Goal: Task Accomplishment & Management: Manage account settings

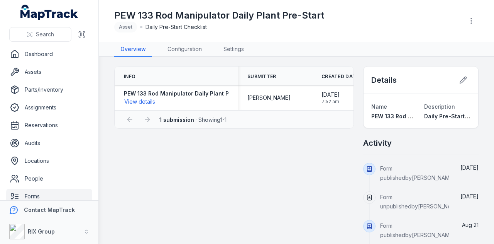
scroll to position [9, 0]
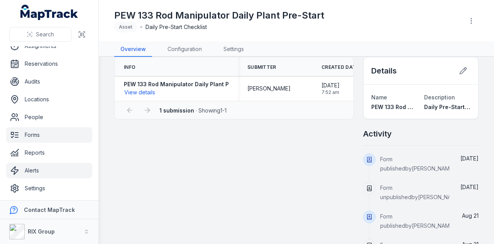
click at [52, 168] on link "Alerts" at bounding box center [49, 170] width 86 height 15
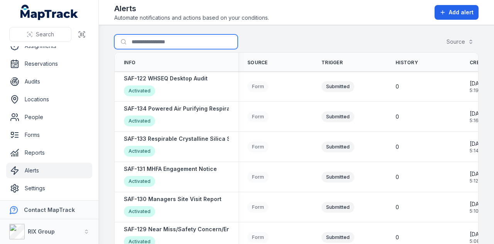
click at [170, 41] on input "Search for alerts" at bounding box center [176, 41] width 124 height 15
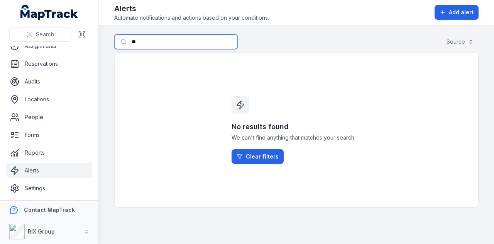
type input "*"
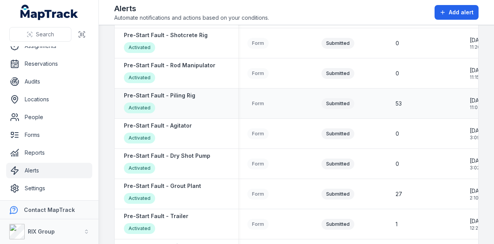
scroll to position [849, 0]
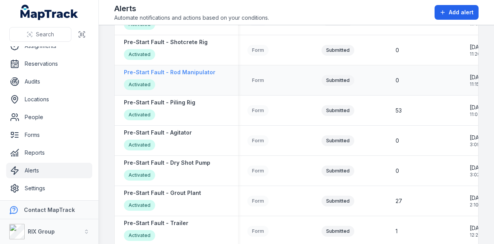
click at [200, 70] on strong "Pre-Start Fault - Rod Manipulator" at bounding box center [169, 72] width 91 height 8
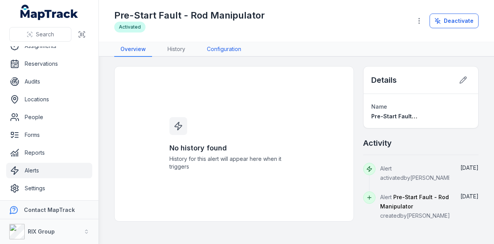
click at [219, 47] on link "Configuration" at bounding box center [224, 49] width 47 height 15
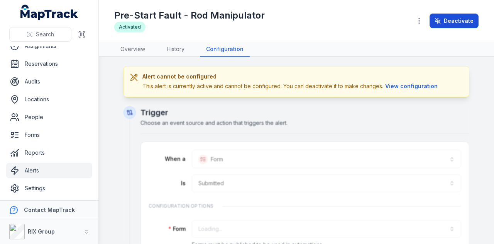
click at [454, 22] on button "Deactivate" at bounding box center [454, 21] width 49 height 15
